Goal: Information Seeking & Learning: Check status

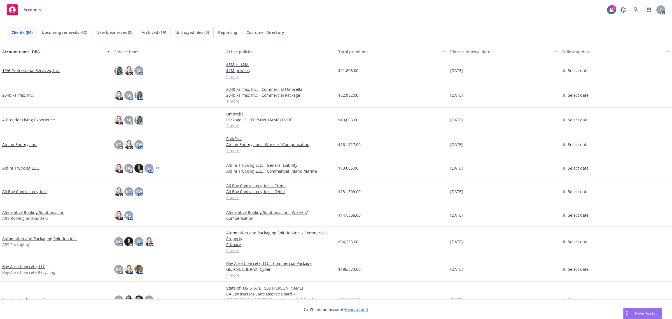
click at [12, 190] on link "All Bay Contractors, Inc." at bounding box center [24, 191] width 45 height 6
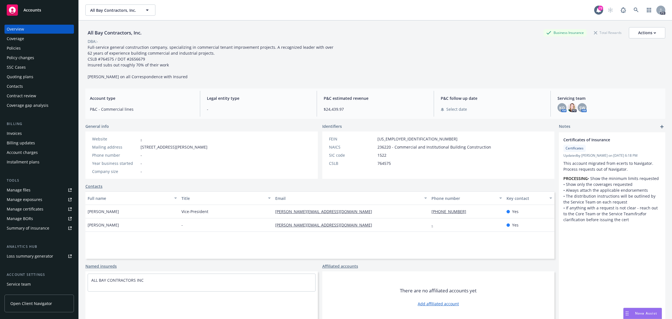
click at [12, 49] on div "Policies" at bounding box center [14, 48] width 14 height 9
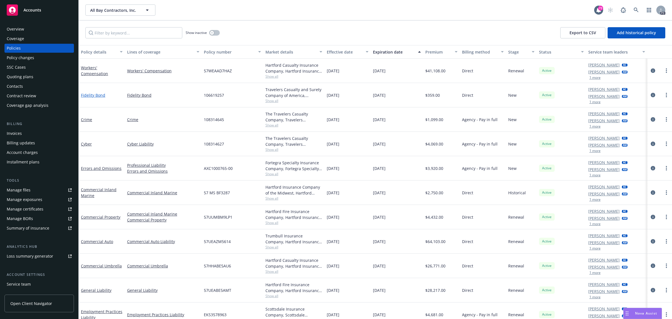
click at [98, 95] on link "Fidelity Bond" at bounding box center [93, 94] width 24 height 5
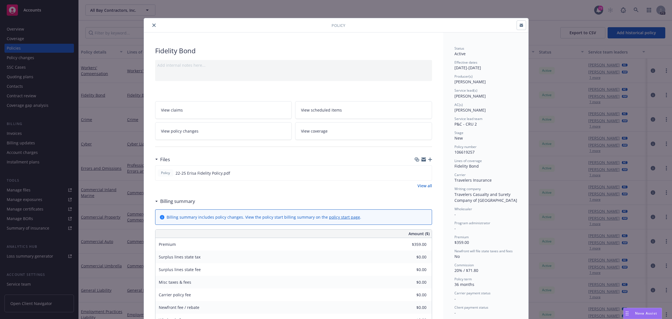
click at [151, 23] on button "close" at bounding box center [154, 25] width 7 height 7
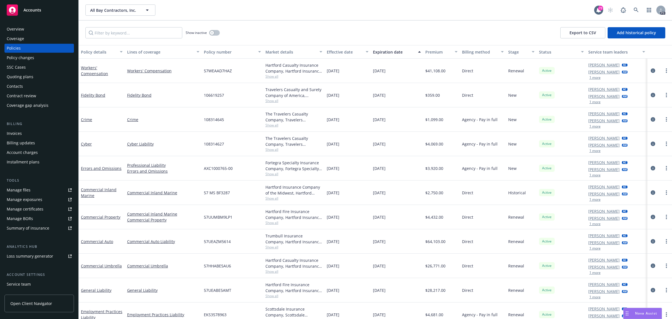
scroll to position [8, 0]
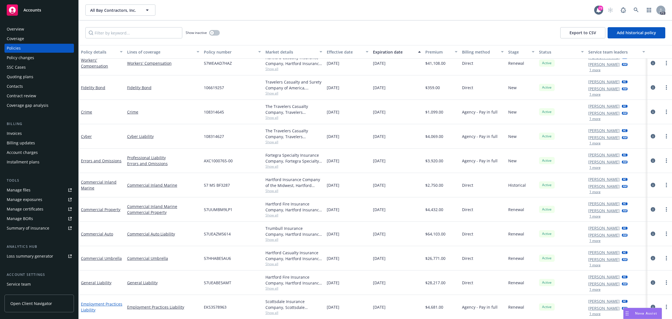
click at [90, 303] on link "Employment Practices Liability" at bounding box center [101, 306] width 41 height 11
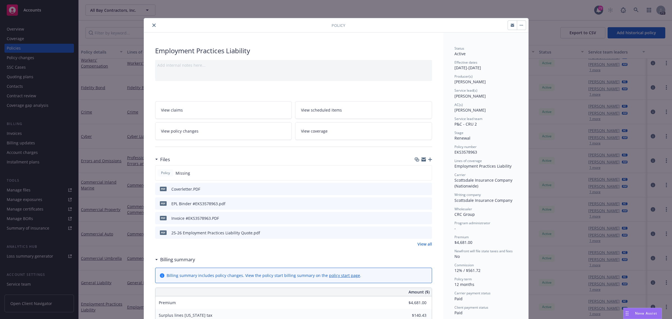
click at [152, 25] on icon "close" at bounding box center [153, 25] width 3 height 3
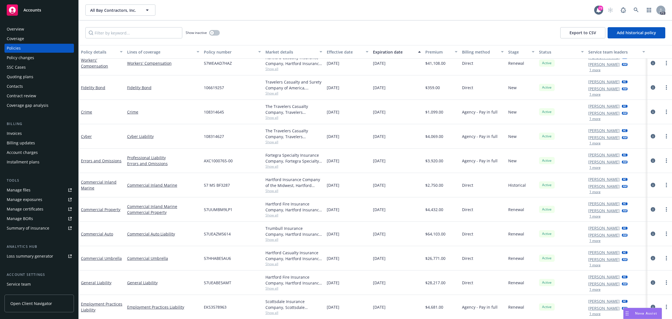
click at [36, 9] on span "Accounts" at bounding box center [33, 10] width 18 height 4
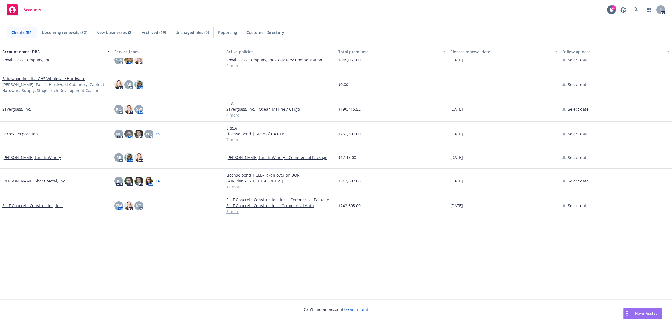
scroll to position [1225, 0]
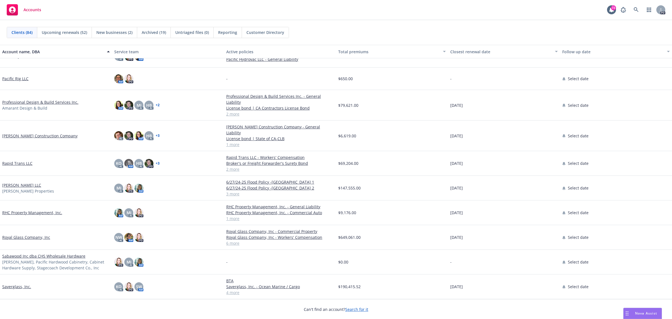
click at [15, 160] on link "Rapid Trans LLC" at bounding box center [17, 163] width 30 height 6
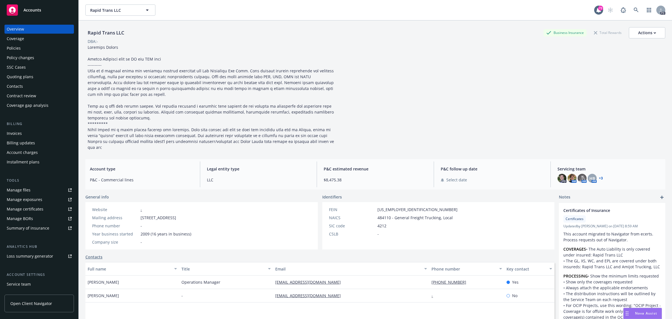
click at [16, 47] on div "Policies" at bounding box center [14, 48] width 14 height 9
